Goal: Check status: Check status

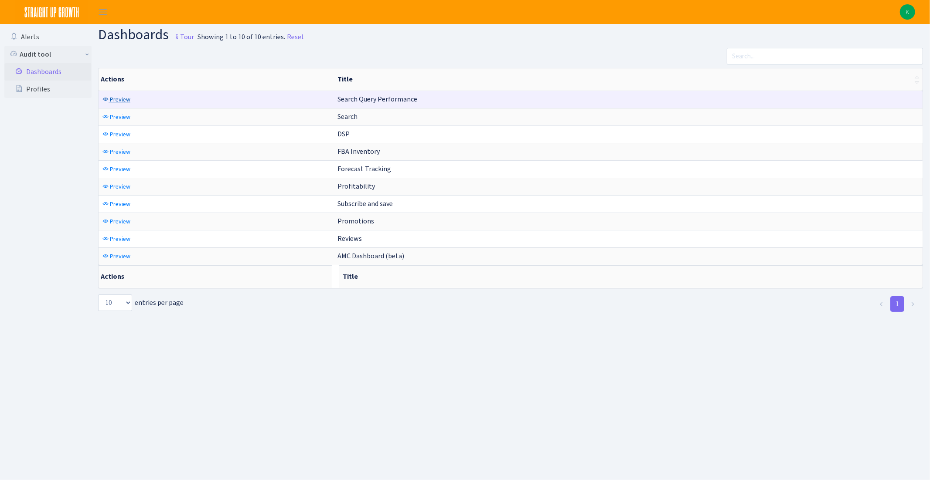
click at [113, 99] on span "Preview" at bounding box center [120, 99] width 20 height 8
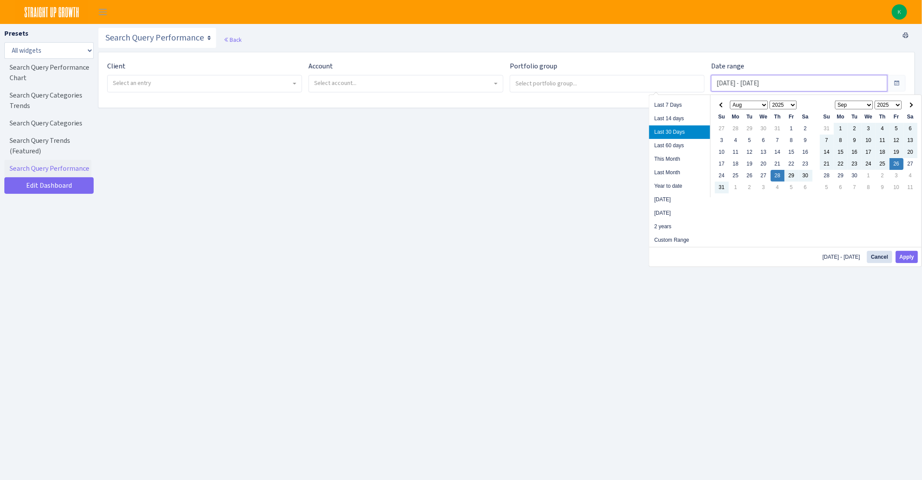
click at [758, 75] on input "Aug 28, 2025 - Sep 26, 2025" at bounding box center [799, 83] width 177 height 17
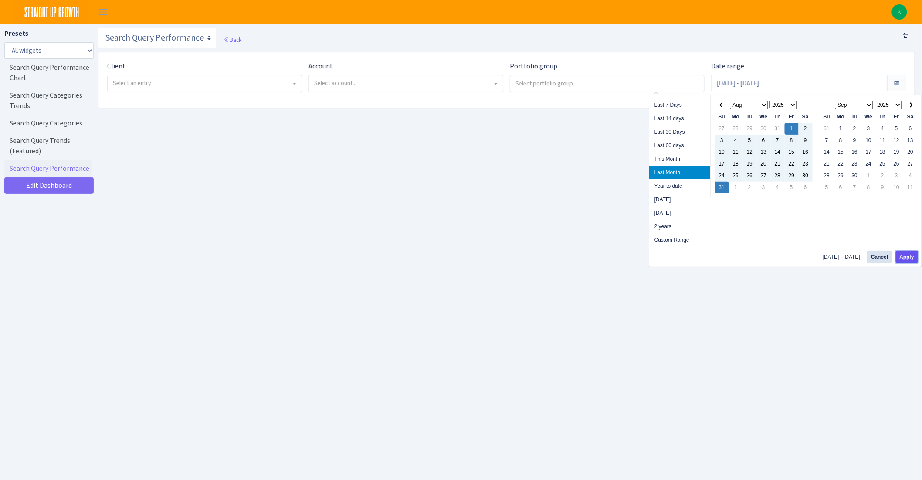
click at [906, 261] on button "Apply" at bounding box center [907, 257] width 22 height 12
type input "[DATE] - [DATE]"
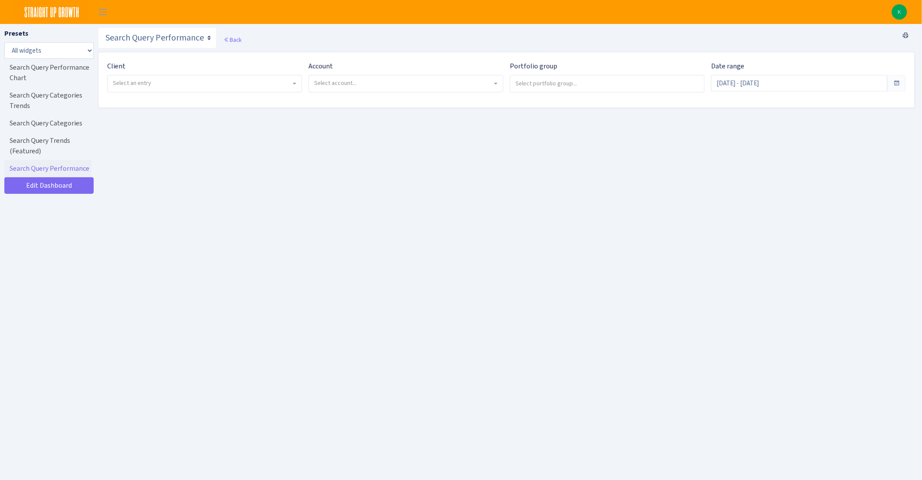
click at [133, 88] on span "Select an entry" at bounding box center [205, 83] width 194 height 17
click at [226, 134] on main "Search Query Performance Search DSP FBA Inventory Forecast Tracking Profitabili…" at bounding box center [510, 266] width 824 height 485
click at [236, 84] on span "Select an entry" at bounding box center [202, 83] width 178 height 9
select select "409"
select select
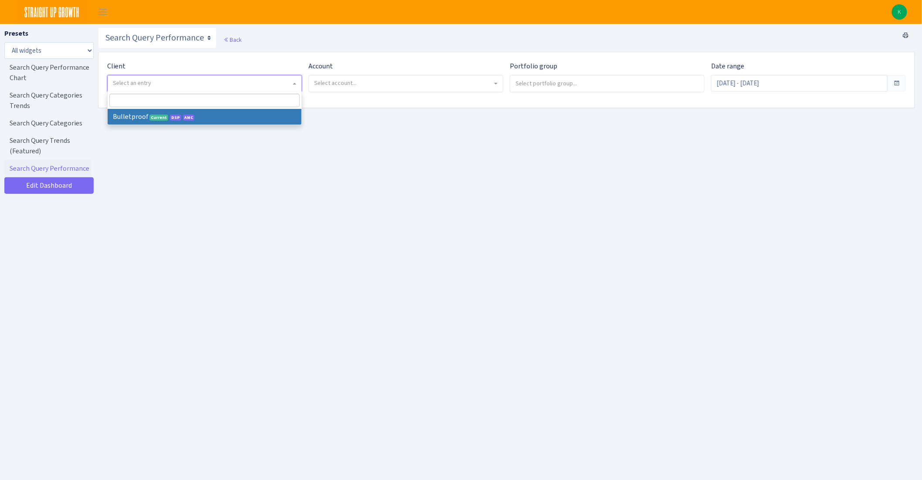
select select
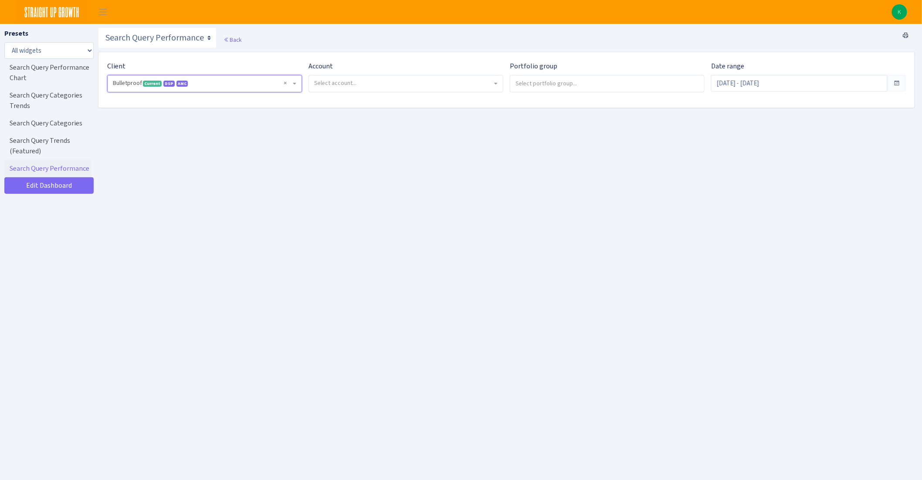
click at [366, 79] on span "Select account..." at bounding box center [403, 83] width 178 height 9
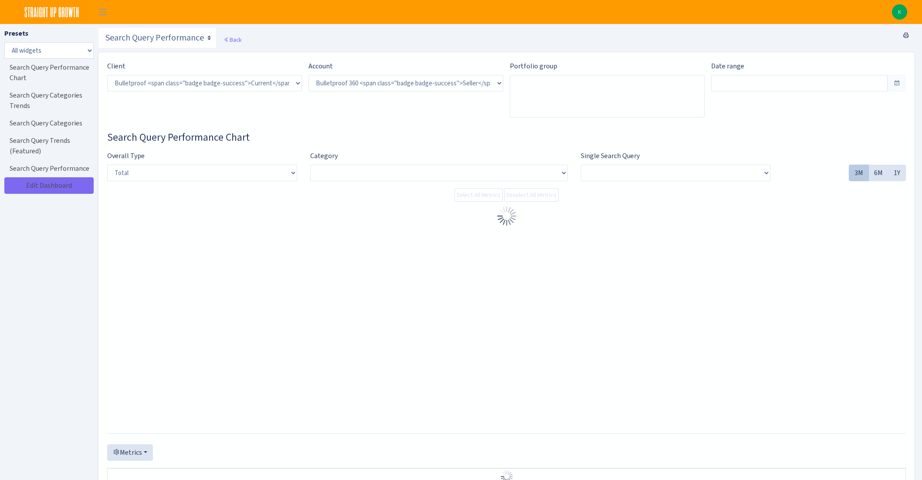
select select "3235730245795869"
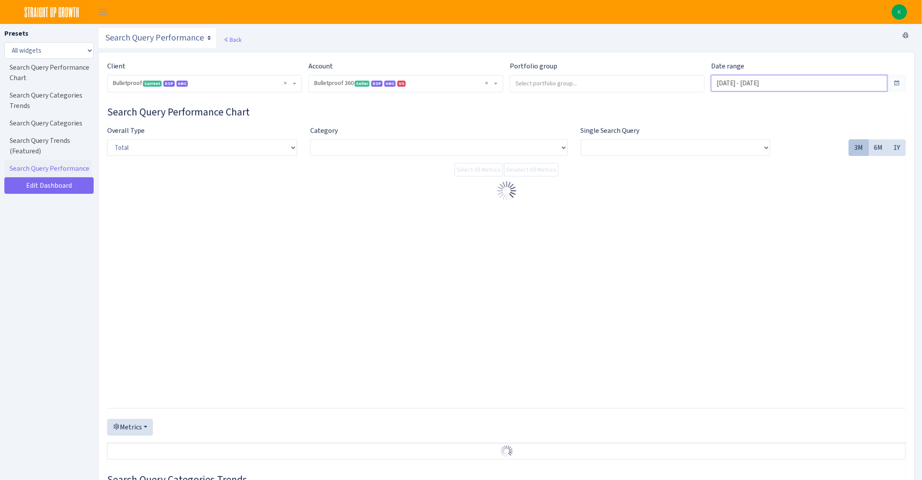
click at [828, 88] on input "[DATE] - [DATE]" at bounding box center [799, 83] width 177 height 17
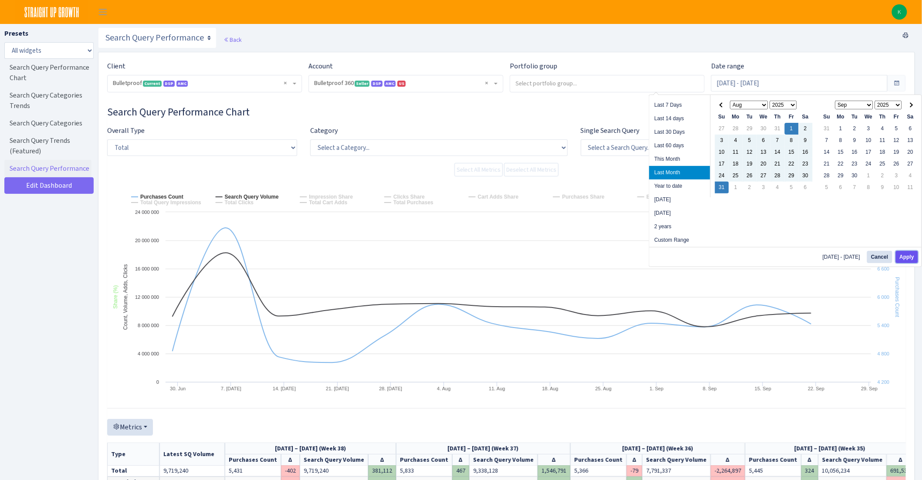
click at [912, 257] on button "Apply" at bounding box center [907, 257] width 22 height 12
type input "[DATE] - [DATE]"
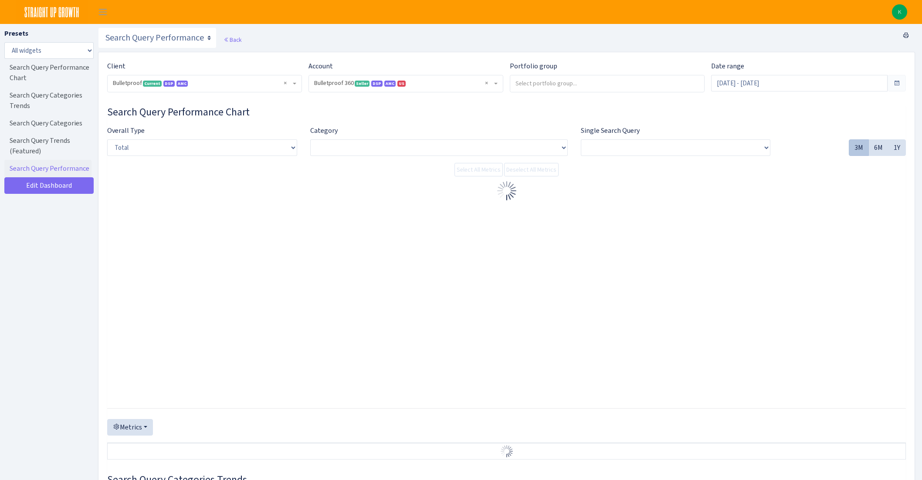
select select "3235730245795869"
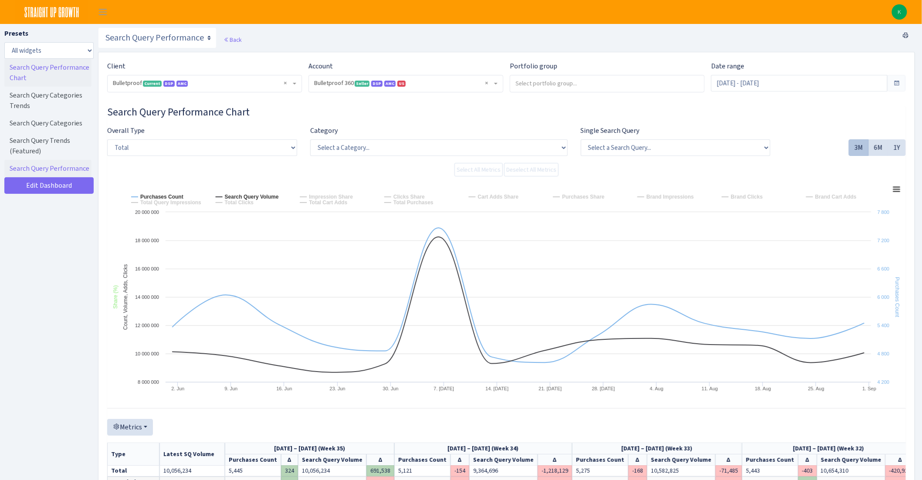
click at [63, 75] on link "Search Query Performance Chart" at bounding box center [47, 73] width 87 height 28
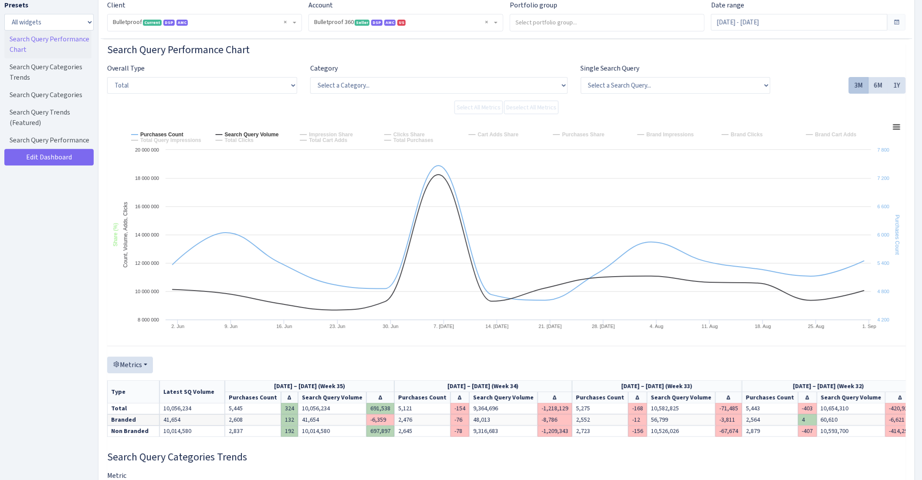
select select "purchases_asin_count"
select select "all"
select select "search_query_volume"
select select "all"
click at [92, 21] on select "All widgets" at bounding box center [48, 22] width 89 height 17
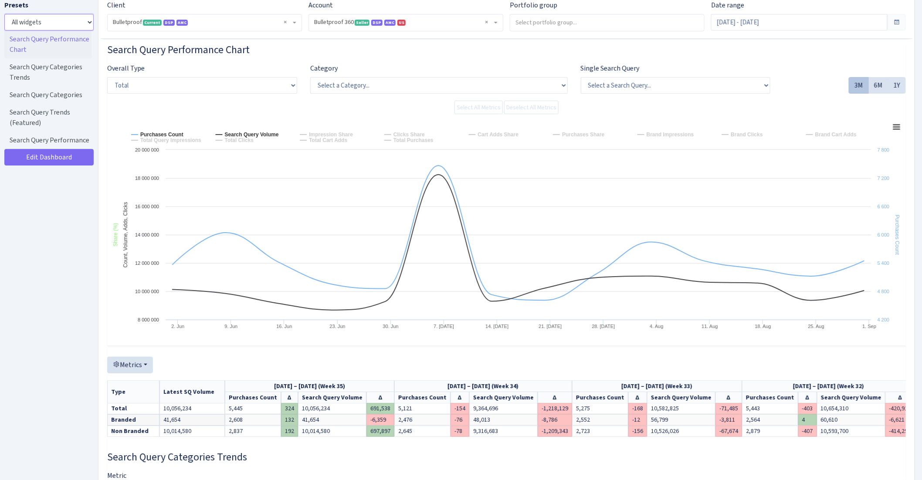
scroll to position [0, 0]
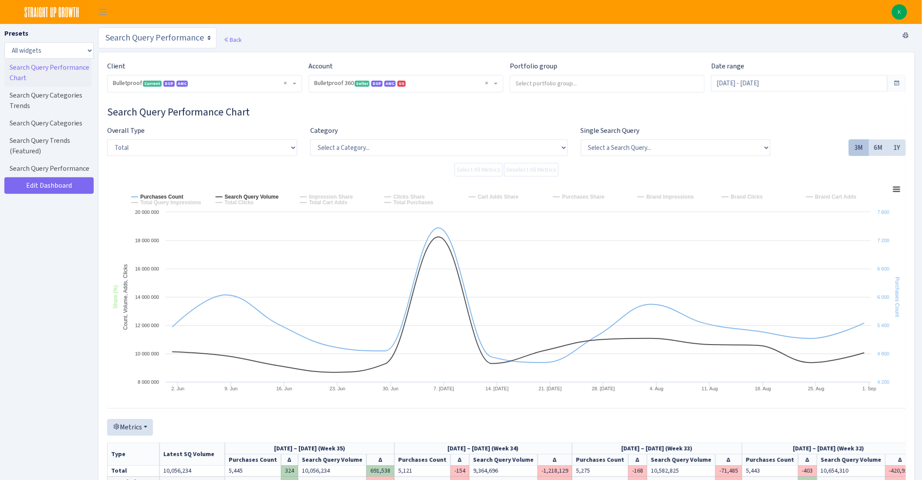
click at [175, 41] on select "Search Query Performance Search DSP FBA Inventory Forecast Tracking Profitabili…" at bounding box center [157, 37] width 119 height 21
select select "https://straightupgrowth.com/admin/dashboard/2/show"
click at [98, 27] on select "Search Query Performance Search DSP FBA Inventory Forecast Tracking Profitabili…" at bounding box center [157, 37] width 119 height 21
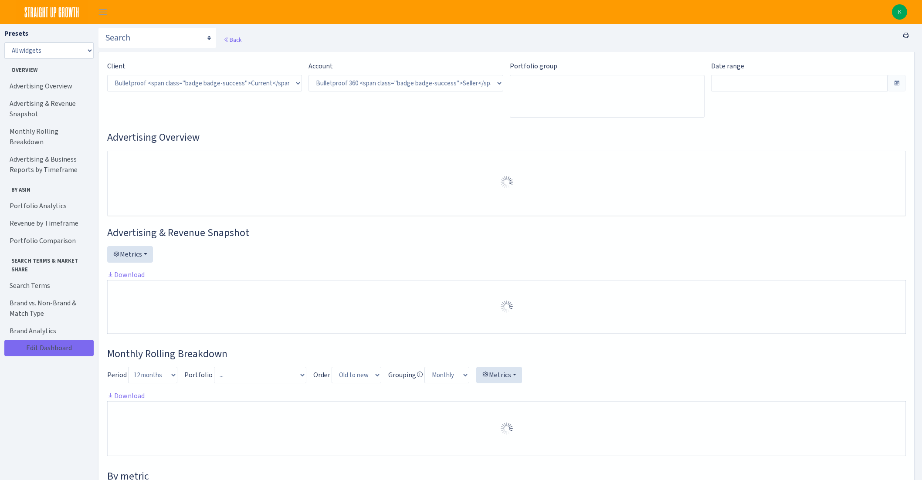
select select "3235730245795869"
type input "[DATE] - [DATE]"
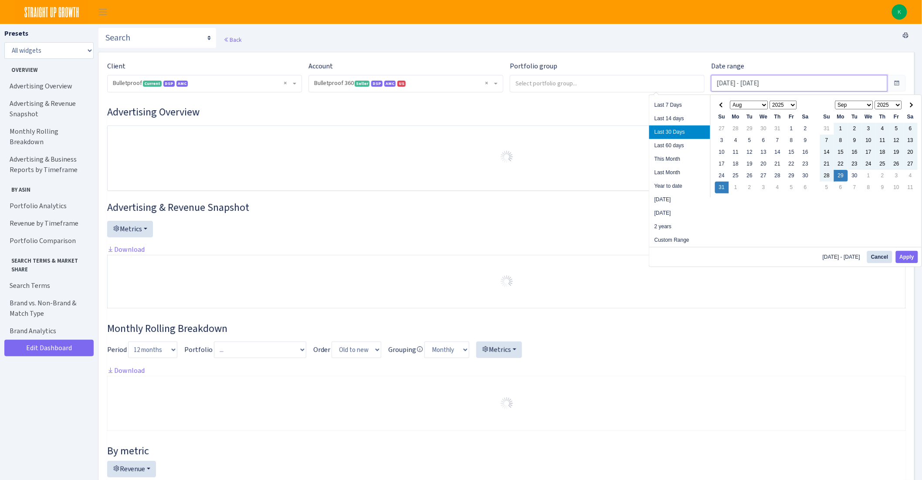
click at [810, 88] on input "Aug 31, 2025 - Sep 29, 2025" at bounding box center [799, 83] width 177 height 17
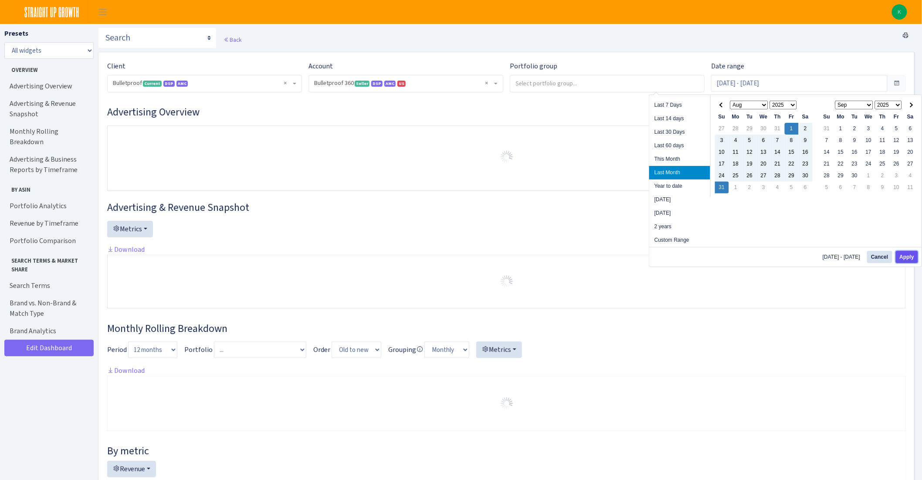
click at [908, 255] on button "Apply" at bounding box center [907, 257] width 22 height 12
type input "[DATE] - [DATE]"
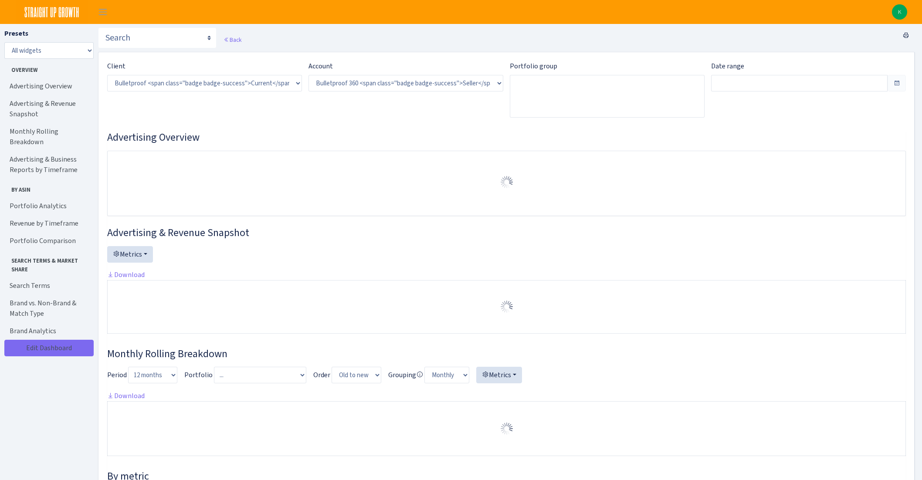
select select "3235730245795869"
type input "[DATE] - [DATE]"
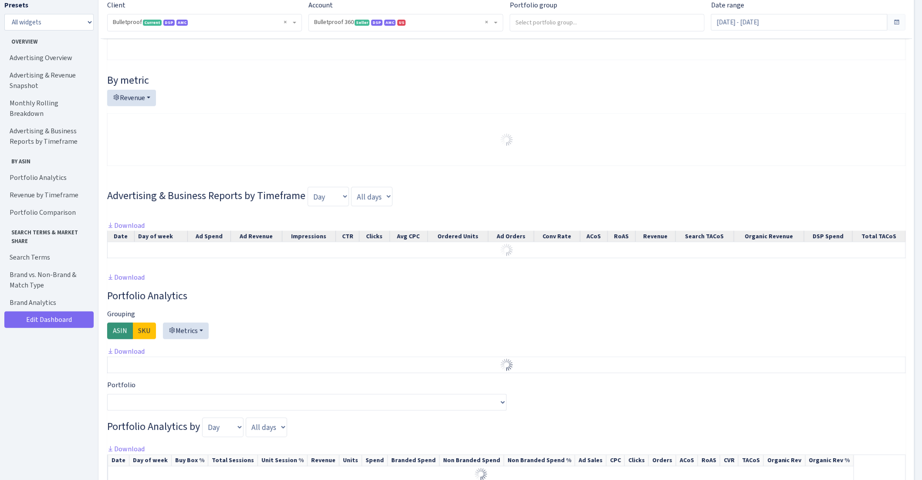
scroll to position [377, 0]
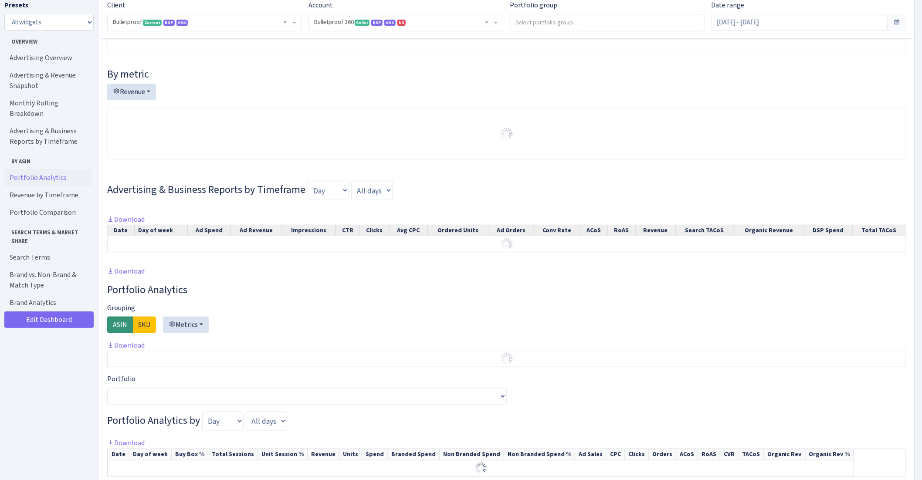
click at [36, 169] on link "Portfolio Analytics" at bounding box center [47, 177] width 87 height 17
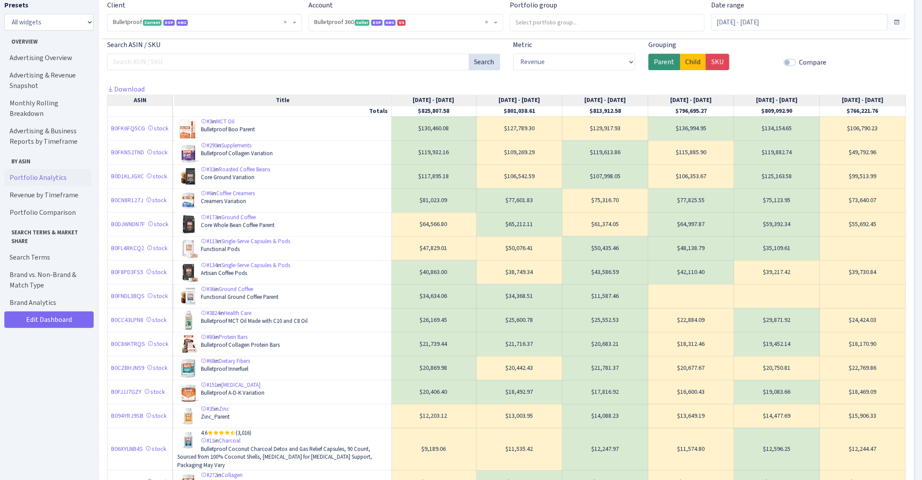
scroll to position [915, 0]
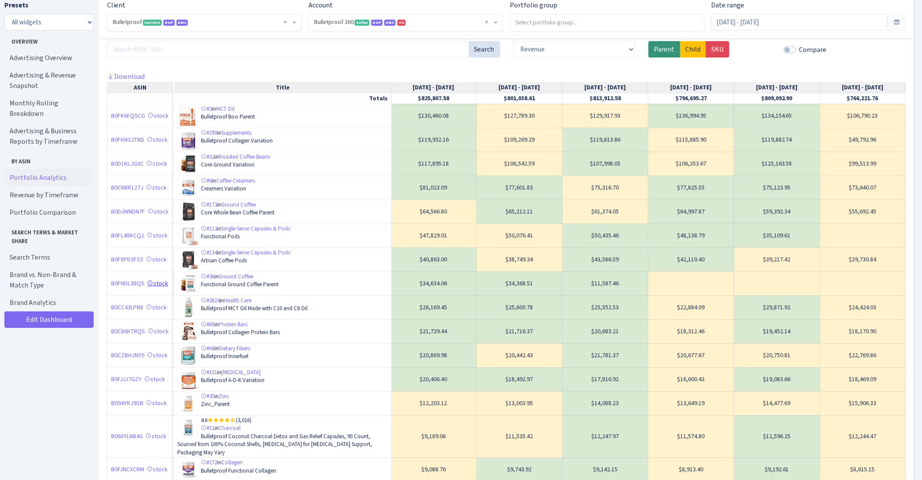
click at [152, 286] on icon at bounding box center [150, 283] width 6 height 6
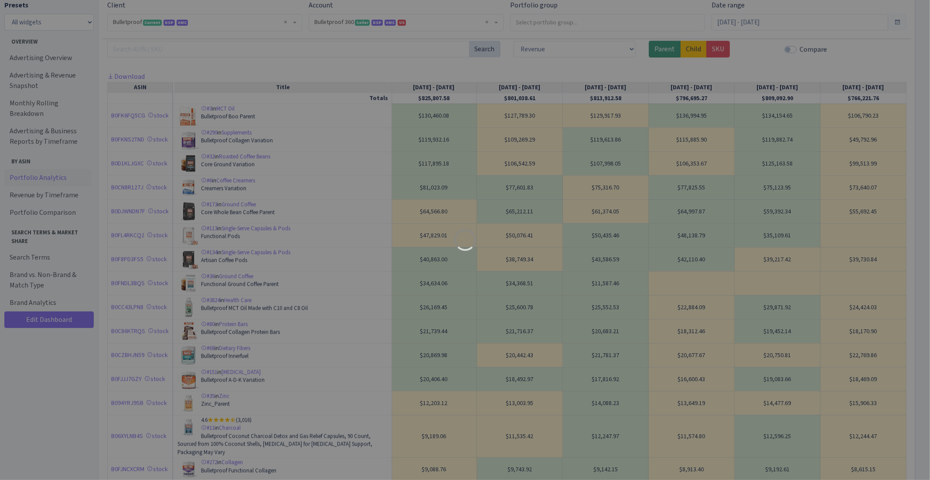
click at [277, 290] on div at bounding box center [465, 240] width 930 height 480
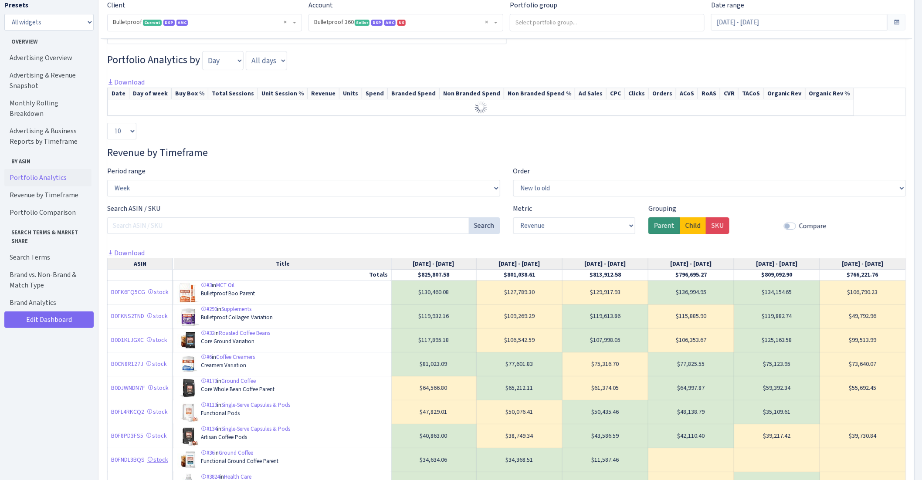
scroll to position [1464, 0]
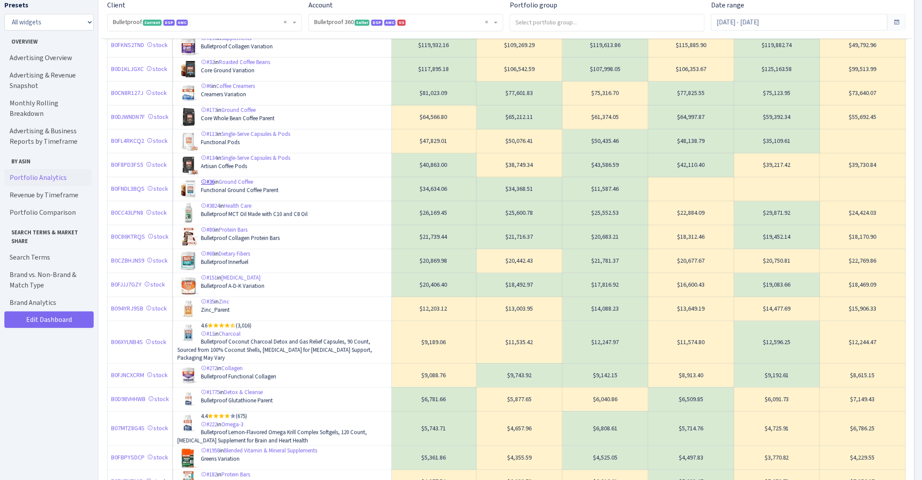
click at [213, 186] on link "#36" at bounding box center [208, 181] width 14 height 7
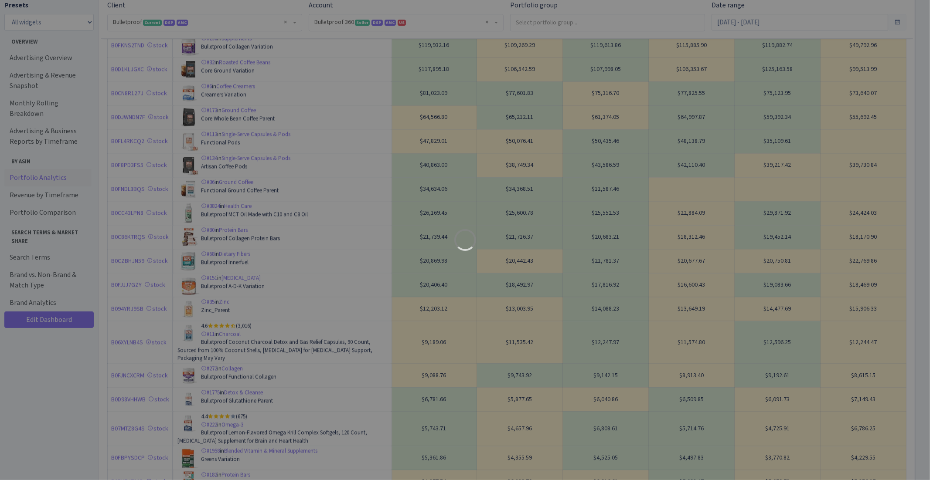
click at [288, 192] on div at bounding box center [465, 240] width 930 height 480
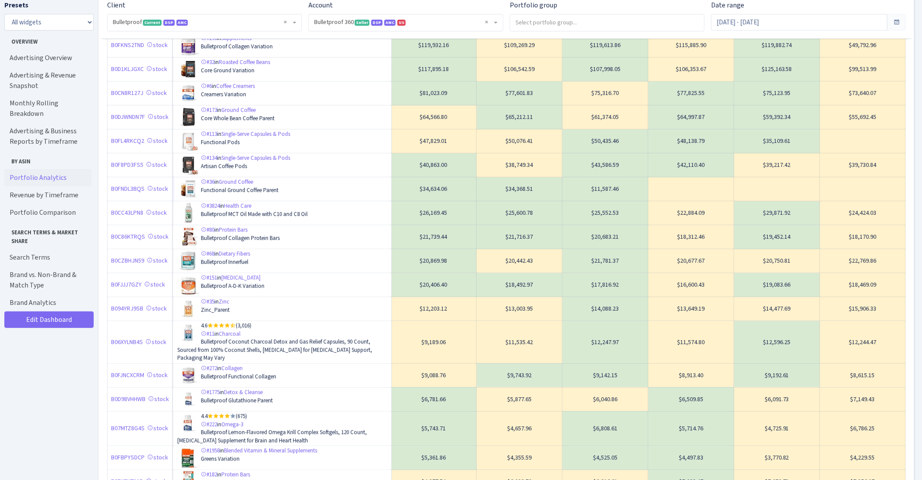
click at [265, 197] on td "#36 in Ground Coffee Functional Ground Coffee Parent" at bounding box center [283, 189] width 218 height 24
click at [251, 186] on link "Ground Coffee" at bounding box center [236, 181] width 34 height 7
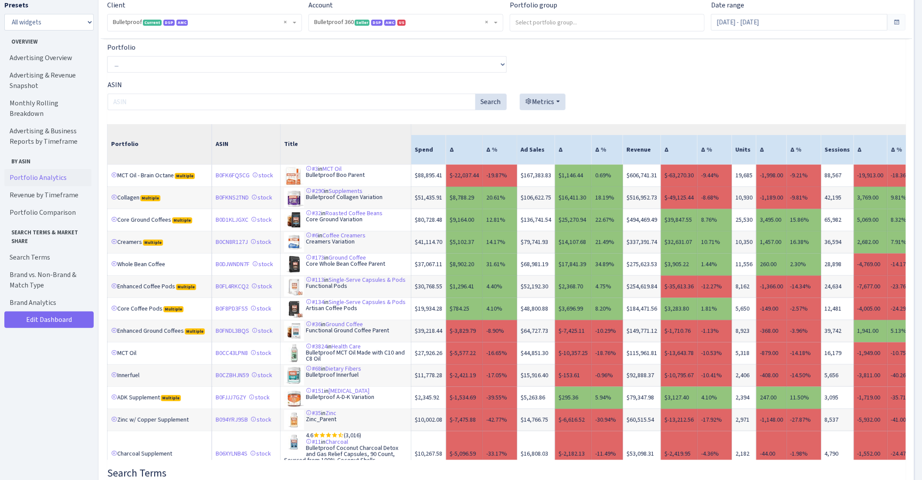
scroll to position [3008, 0]
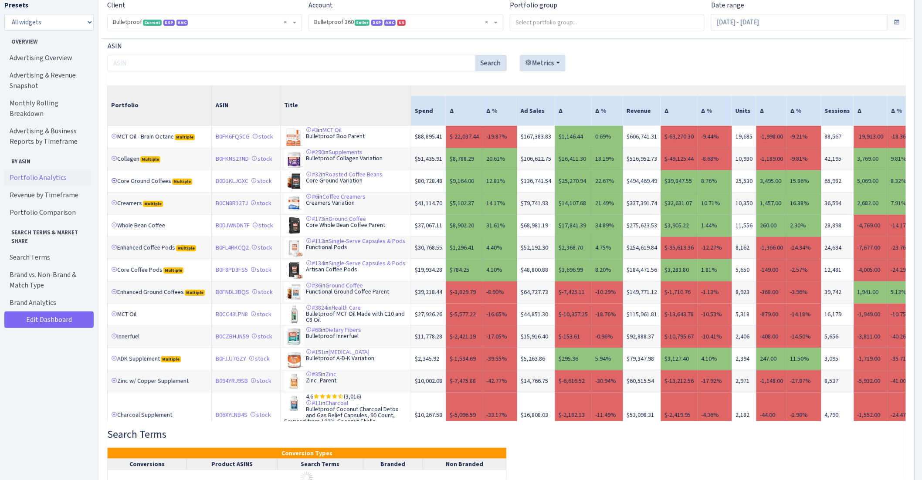
click at [112, 184] on link at bounding box center [114, 181] width 6 height 6
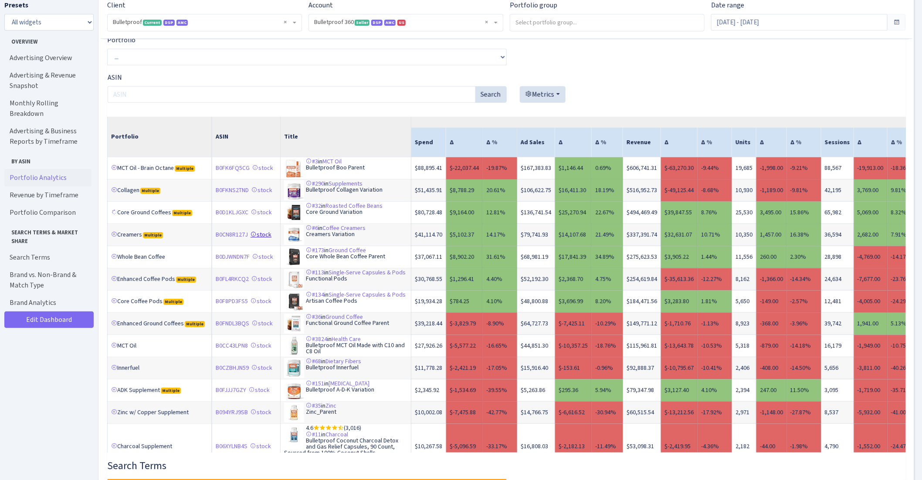
scroll to position [2970, 0]
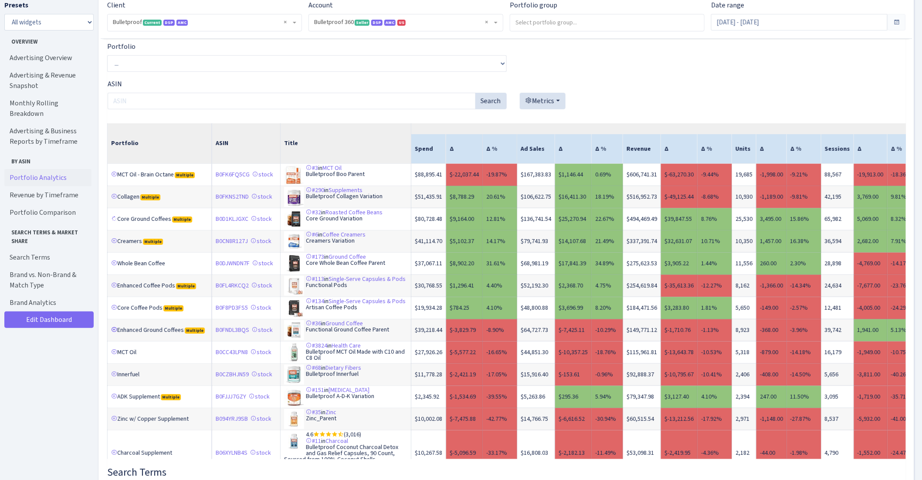
click at [113, 333] on link at bounding box center [114, 330] width 6 height 6
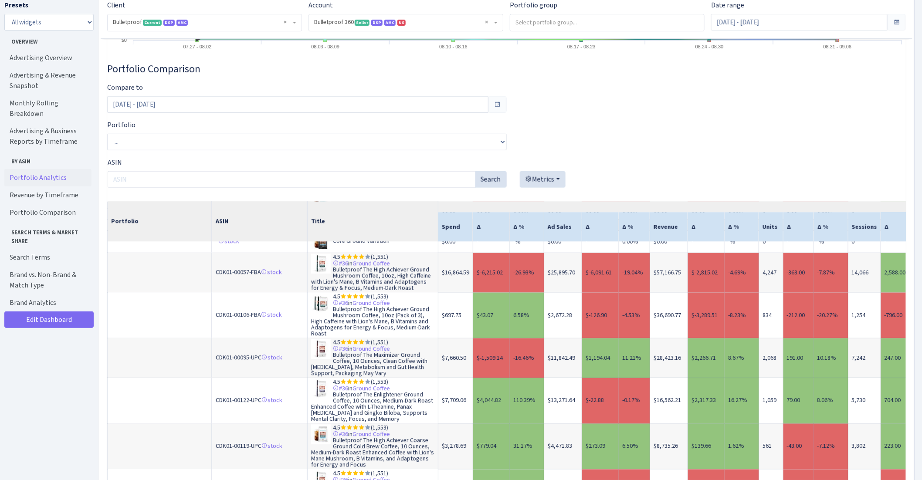
scroll to position [1047, 0]
